Goal: Find specific page/section: Find specific page/section

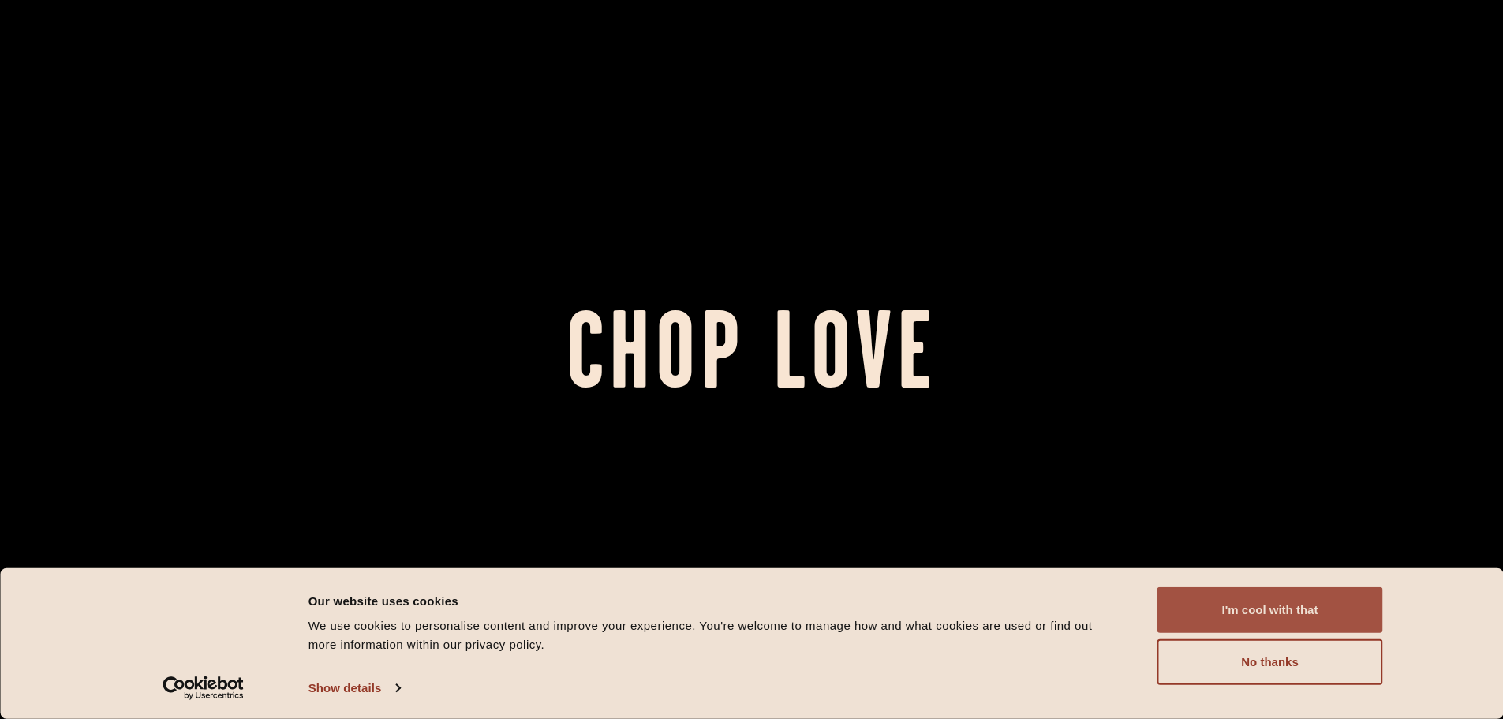
click at [1284, 611] on button "I'm cool with that" at bounding box center [1271, 610] width 226 height 46
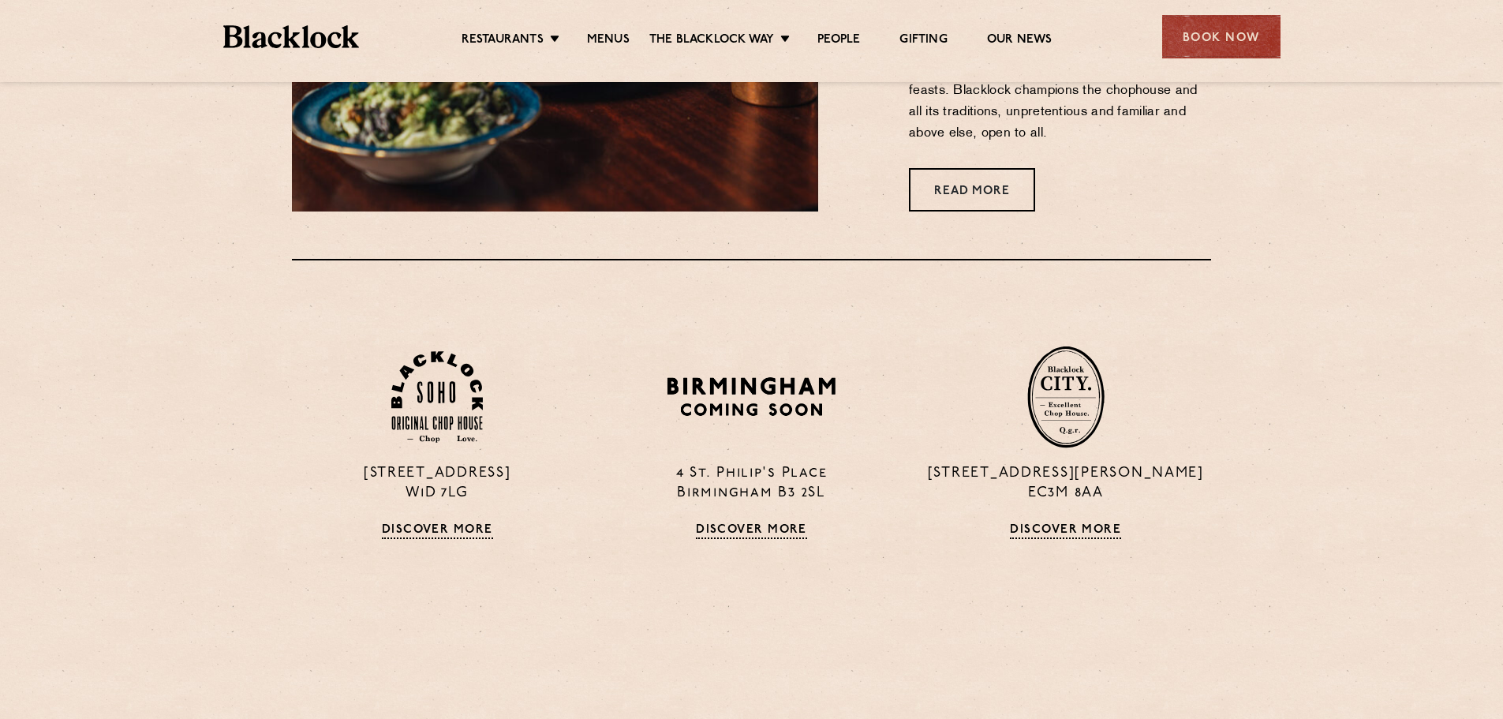
scroll to position [1184, 0]
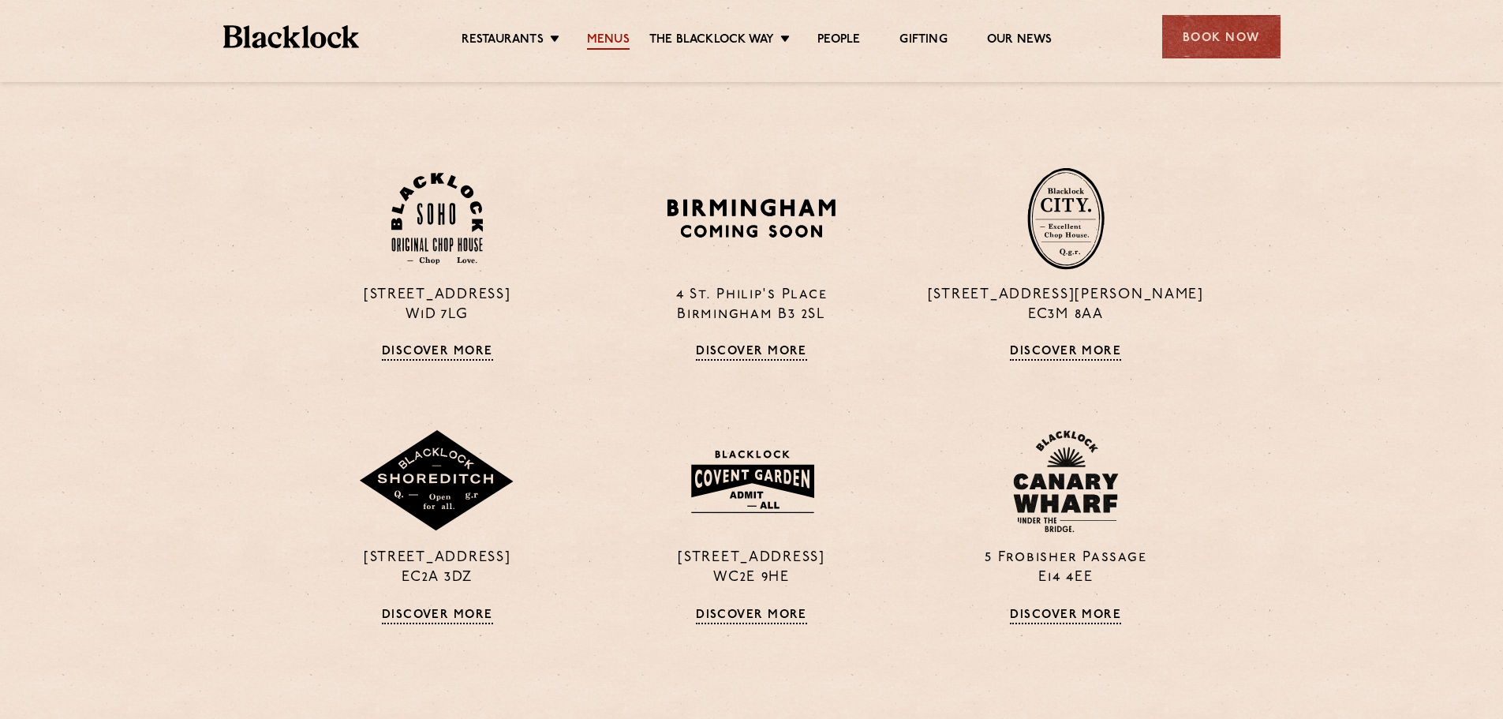
click at [610, 44] on link "Menus" at bounding box center [608, 40] width 43 height 17
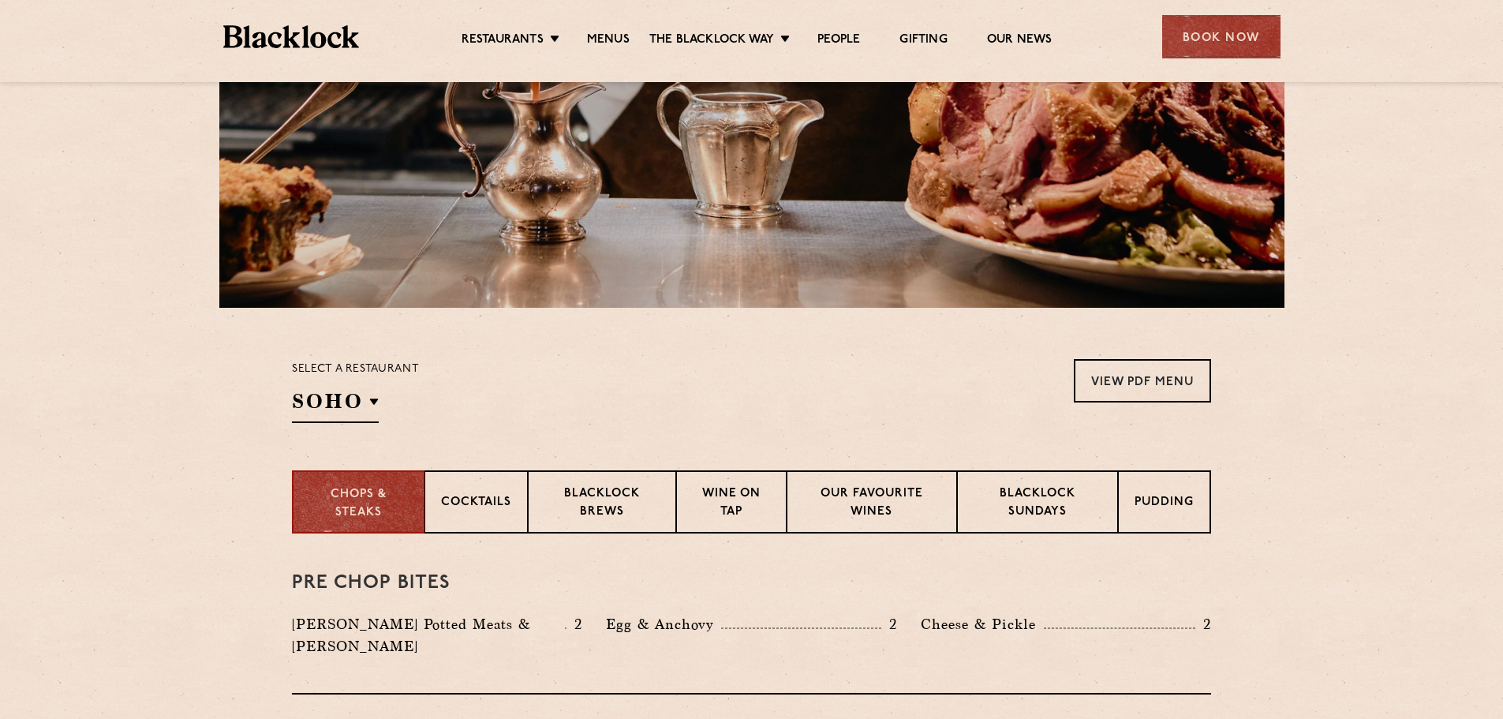
scroll to position [316, 0]
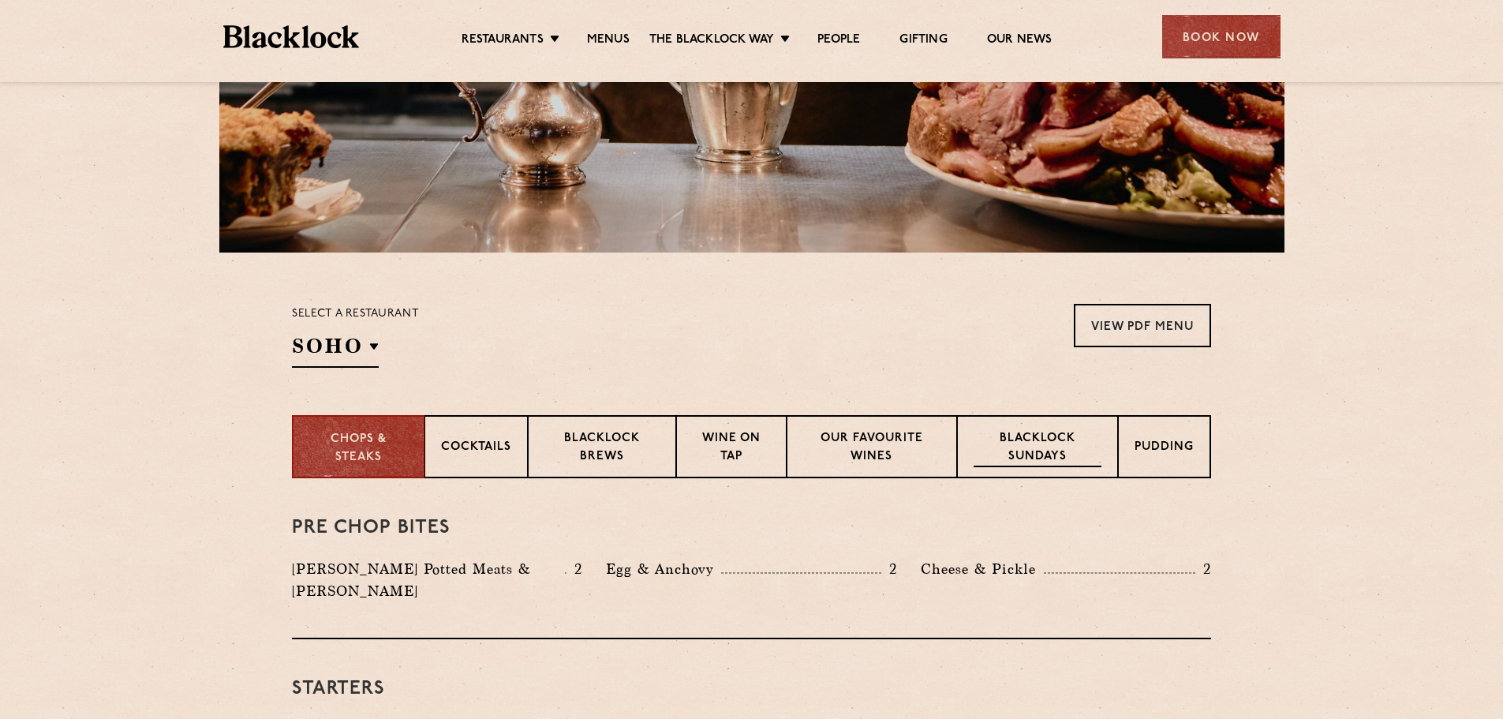
click at [1046, 449] on p "Blacklock Sundays" at bounding box center [1038, 448] width 128 height 37
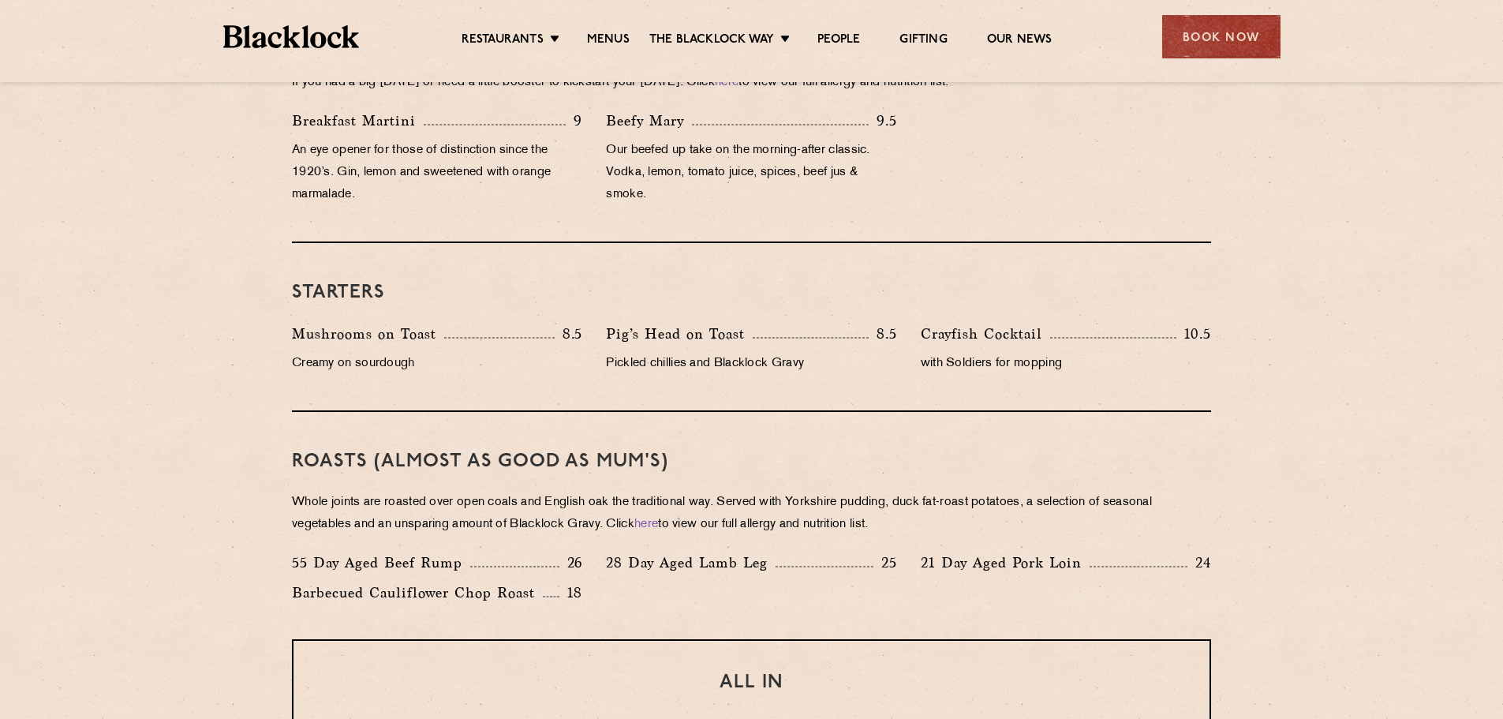
scroll to position [789, 0]
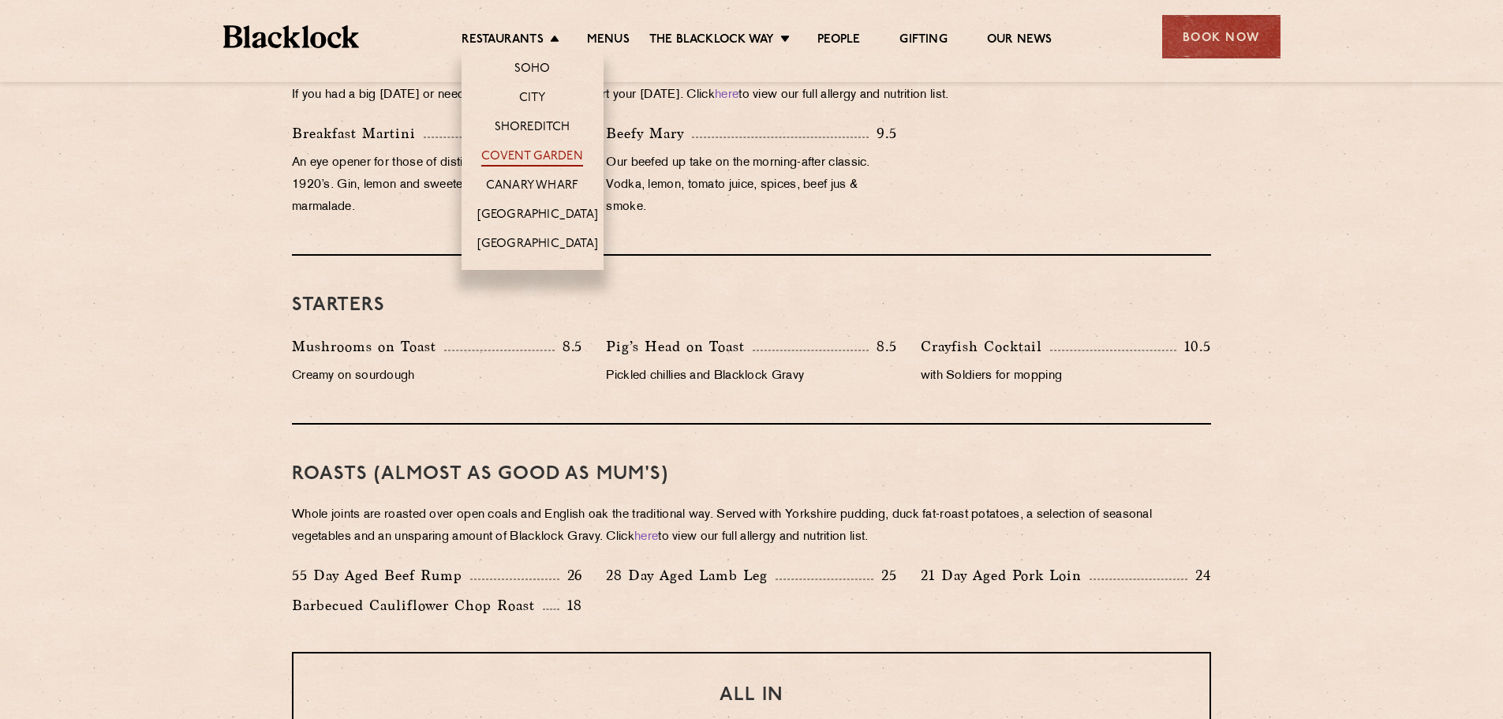
click at [546, 153] on link "Covent Garden" at bounding box center [532, 157] width 102 height 17
